Goal: Transaction & Acquisition: Download file/media

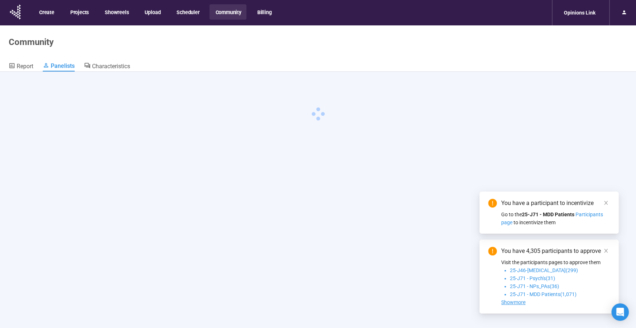
click at [607, 201] on icon "close" at bounding box center [607, 203] width 4 height 4
click at [606, 202] on icon "close" at bounding box center [607, 203] width 4 height 4
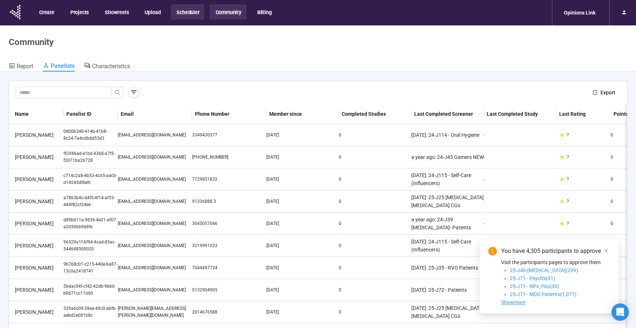
click at [191, 16] on button "Scheduler" at bounding box center [188, 11] width 34 height 15
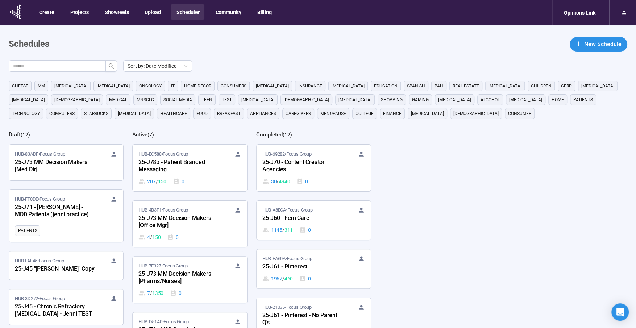
click at [88, 62] on input "text" at bounding box center [54, 66] width 83 height 8
click at [116, 64] on button "button" at bounding box center [112, 66] width 12 height 12
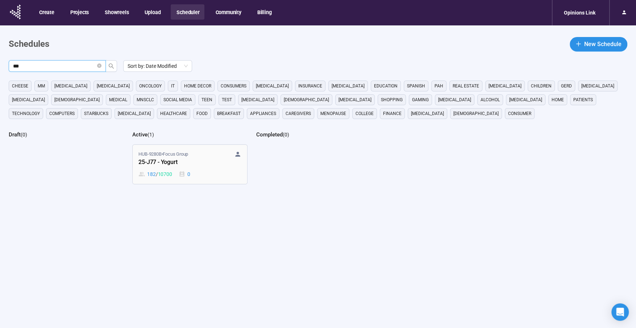
type input "***"
click at [192, 172] on div "182 / 10700 0" at bounding box center [190, 174] width 103 height 8
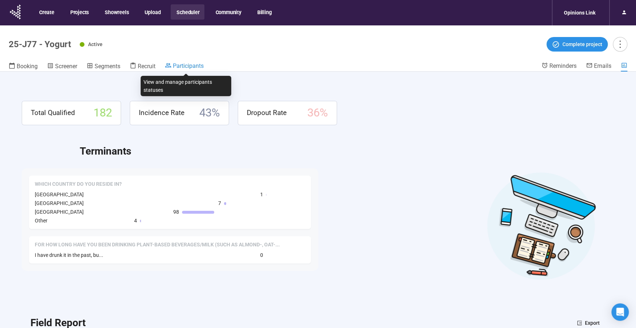
click at [198, 67] on span "Participants" at bounding box center [188, 65] width 31 height 7
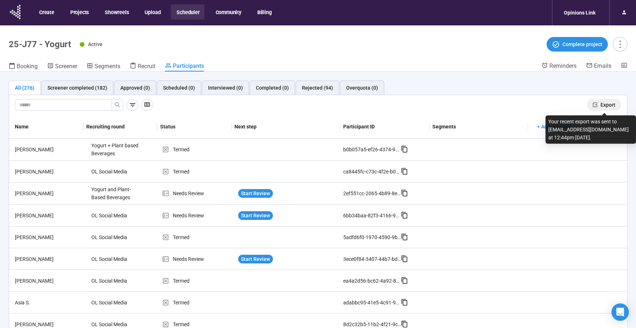
click at [606, 106] on span "Export" at bounding box center [608, 105] width 15 height 8
